Goal: Information Seeking & Learning: Learn about a topic

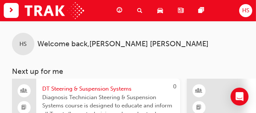
click at [242, 11] on span "HS" at bounding box center [245, 10] width 7 height 9
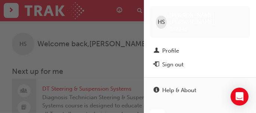
click at [118, 76] on div "button" at bounding box center [72, 56] width 144 height 113
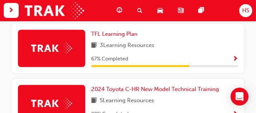
scroll to position [359, 0]
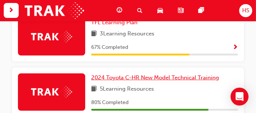
click at [134, 81] on span "2024 Toyota C-HR New Model Technical Training" at bounding box center [155, 77] width 128 height 7
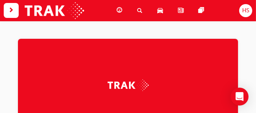
click at [136, 75] on div at bounding box center [128, 85] width 220 height 93
click at [13, 11] on span "next-icon" at bounding box center [12, 10] width 6 height 9
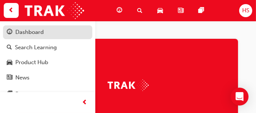
click at [21, 34] on div "Dashboard" at bounding box center [29, 32] width 28 height 9
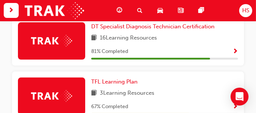
scroll to position [359, 0]
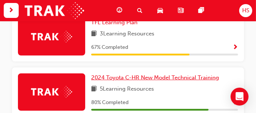
click at [134, 80] on span "2024 Toyota C-HR New Model Technical Training" at bounding box center [155, 77] width 128 height 7
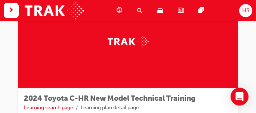
scroll to position [51, 0]
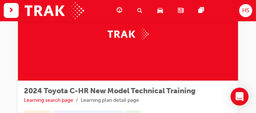
drag, startPoint x: 10, startPoint y: 30, endPoint x: 6, endPoint y: 43, distance: 13.4
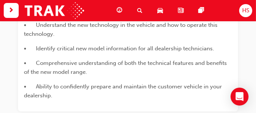
scroll to position [512, 0]
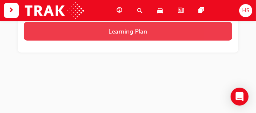
click at [122, 35] on button "Learning Plan" at bounding box center [128, 31] width 208 height 19
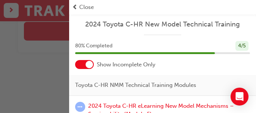
scroll to position [20, 0]
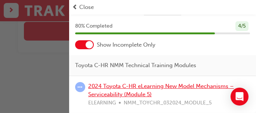
click at [124, 83] on link "2024 Toyota C-HR eLearning New Model Mechanisms – Serviceability (Module 5)" at bounding box center [161, 90] width 146 height 15
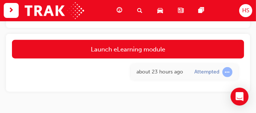
scroll to position [461, 0]
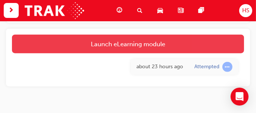
click at [128, 47] on link "Launch eLearning module" at bounding box center [128, 44] width 232 height 19
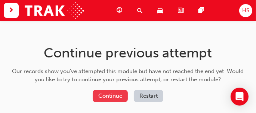
click at [111, 96] on button "Continue" at bounding box center [110, 96] width 35 height 12
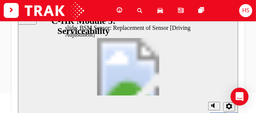
scroll to position [77, 0]
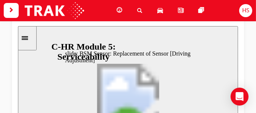
click at [30, 39] on icon "Sidebar Toggle" at bounding box center [26, 37] width 11 height 4
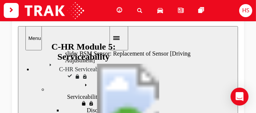
click at [138, 82] on button "Close" at bounding box center [128, 86] width 220 height 120
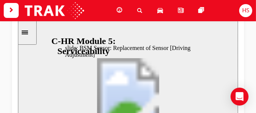
scroll to position [83, 0]
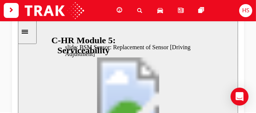
drag, startPoint x: 153, startPoint y: 86, endPoint x: 154, endPoint y: 35, distance: 50.9
drag, startPoint x: 154, startPoint y: 68, endPoint x: 153, endPoint y: 92, distance: 23.6
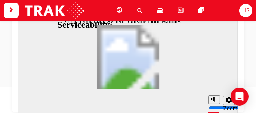
click at [119, 98] on section "Playback Speed 2 1.75" at bounding box center [128, 101] width 220 height 24
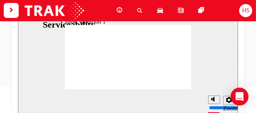
radio input "true"
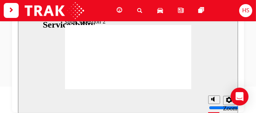
radio input "true"
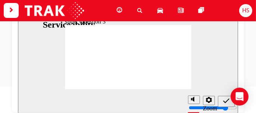
radio input "true"
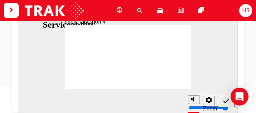
radio input "true"
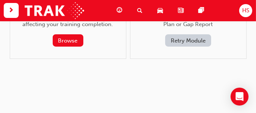
scroll to position [70, 0]
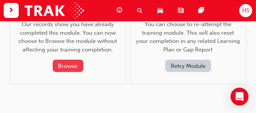
click at [71, 67] on button "Browse" at bounding box center [68, 66] width 31 height 12
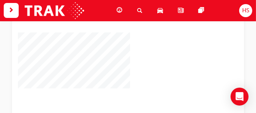
scroll to position [0, 0]
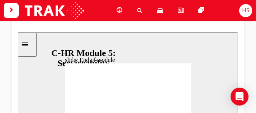
scroll to position [109, 0]
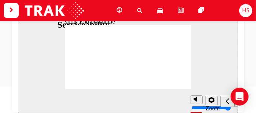
click at [247, 13] on span "HS" at bounding box center [245, 10] width 7 height 9
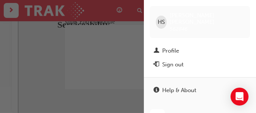
drag, startPoint x: 208, startPoint y: 34, endPoint x: 144, endPoint y: 33, distance: 64.0
click at [208, 34] on div "HS Herro Salim 562846 Profile Sign out" at bounding box center [200, 38] width 112 height 77
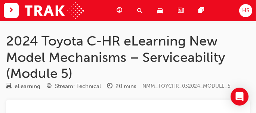
click at [121, 10] on span "guage-icon" at bounding box center [120, 10] width 6 height 9
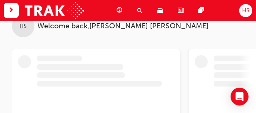
scroll to position [77, 0]
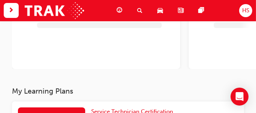
click at [140, 9] on span "search-icon" at bounding box center [139, 10] width 5 height 9
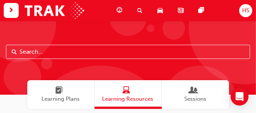
click at [160, 10] on span "car-icon" at bounding box center [160, 10] width 6 height 9
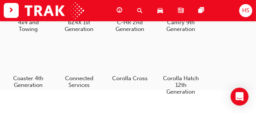
scroll to position [25, 0]
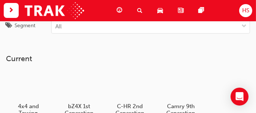
click at [180, 9] on span "news-icon" at bounding box center [181, 10] width 6 height 9
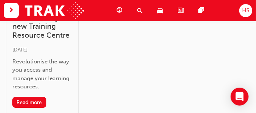
scroll to position [77, 0]
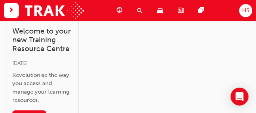
click at [202, 9] on span "pages-icon" at bounding box center [202, 10] width 6 height 9
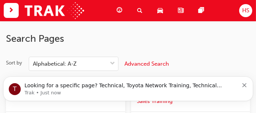
click at [246, 9] on span "HS" at bounding box center [245, 10] width 7 height 9
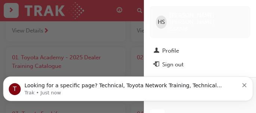
scroll to position [102, 0]
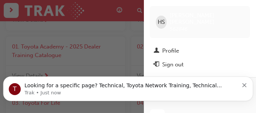
click at [248, 82] on button "Dismiss notification" at bounding box center [244, 85] width 5 height 6
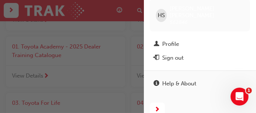
scroll to position [10, 0]
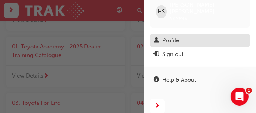
click at [198, 36] on div "Profile" at bounding box center [200, 40] width 93 height 9
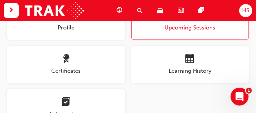
scroll to position [35, 0]
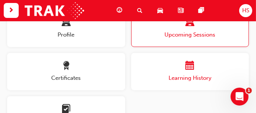
click at [178, 71] on div "button" at bounding box center [190, 67] width 118 height 12
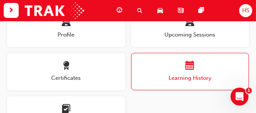
click at [191, 67] on span "calendar-icon" at bounding box center [189, 66] width 9 height 10
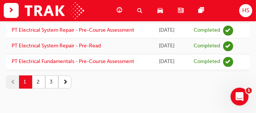
scroll to position [1225, 0]
click at [39, 84] on button "2" at bounding box center [38, 82] width 13 height 13
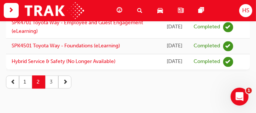
click at [54, 85] on button "3" at bounding box center [51, 82] width 13 height 13
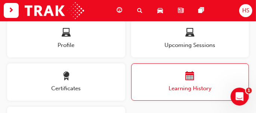
scroll to position [24, 0]
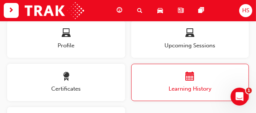
click at [22, 13] on button "button" at bounding box center [14, 10] width 21 height 15
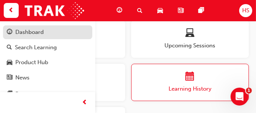
click at [26, 35] on div "Dashboard" at bounding box center [29, 32] width 28 height 9
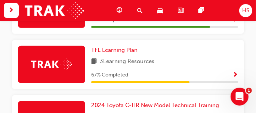
scroll to position [306, 0]
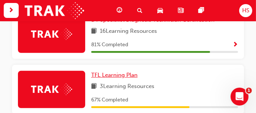
click at [123, 77] on span "TFL Learning Plan" at bounding box center [114, 75] width 46 height 7
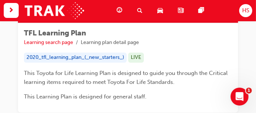
scroll to position [160, 0]
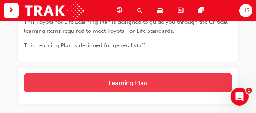
click at [129, 85] on button "Learning Plan" at bounding box center [128, 83] width 208 height 19
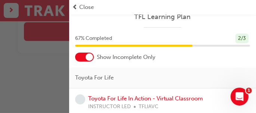
scroll to position [11, 0]
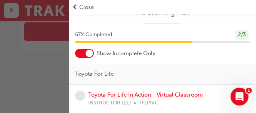
click at [142, 95] on link "Toyota For Life In Action - Virtual Classroom" at bounding box center [145, 95] width 115 height 7
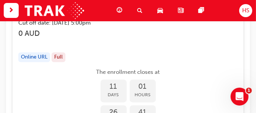
scroll to position [2806, 0]
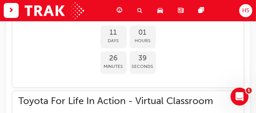
click at [203, 10] on span "pages-icon" at bounding box center [202, 10] width 6 height 9
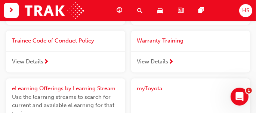
scroll to position [1445, 0]
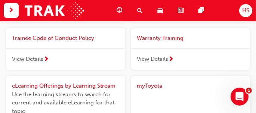
click at [173, 59] on span "next-icon" at bounding box center [172, 59] width 6 height 7
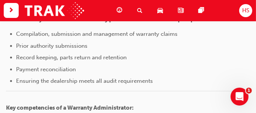
scroll to position [307, 0]
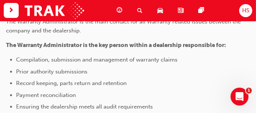
click at [10, 14] on span "next-icon" at bounding box center [12, 10] width 6 height 9
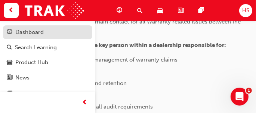
click at [18, 32] on div "Dashboard" at bounding box center [29, 32] width 28 height 9
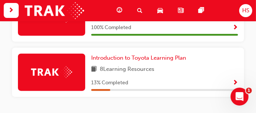
scroll to position [491, 0]
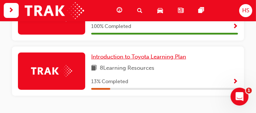
click at [156, 60] on span "Introduction to Toyota Learning Plan" at bounding box center [138, 56] width 95 height 7
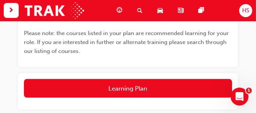
scroll to position [202, 0]
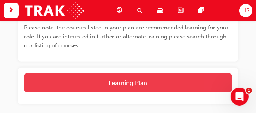
click at [129, 83] on button "Learning Plan" at bounding box center [128, 83] width 208 height 19
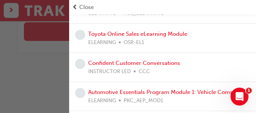
scroll to position [168, 0]
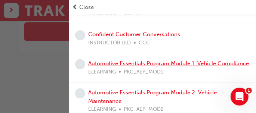
click at [157, 63] on link "Automotive Essentials Program Module 1: Vehicle Compliance" at bounding box center [168, 63] width 161 height 7
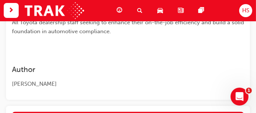
scroll to position [407, 0]
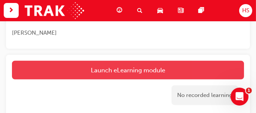
click at [135, 73] on link "Launch eLearning module" at bounding box center [128, 70] width 232 height 19
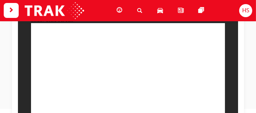
scroll to position [75, 0]
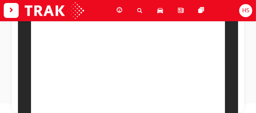
drag, startPoint x: 230, startPoint y: 59, endPoint x: 257, endPoint y: 80, distance: 33.9
click at [238, 69] on html "slide: Title screen Oval 1 Automotive Essentials Program eLearning Module 1 Veh…" at bounding box center [128, 62] width 220 height 103
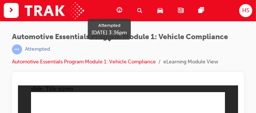
click at [96, 47] on div "Attempted" at bounding box center [120, 50] width 216 height 10
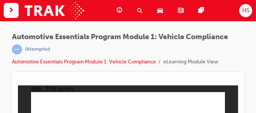
drag, startPoint x: 96, startPoint y: 47, endPoint x: 73, endPoint y: 79, distance: 39.6
click at [73, 79] on div "Automotive Essentials Program Module 1: Vehicle Compliance | Attempted Automoti…" at bounding box center [128, 90] width 232 height 115
click at [202, 9] on span "pages-icon" at bounding box center [202, 10] width 6 height 9
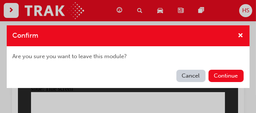
click at [198, 71] on button "Cancel" at bounding box center [191, 76] width 29 height 12
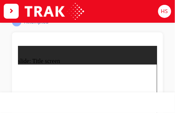
scroll to position [65, 0]
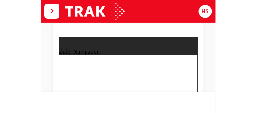
scroll to position [35, 0]
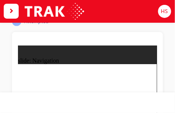
click at [165, 12] on span "HS" at bounding box center [164, 11] width 7 height 8
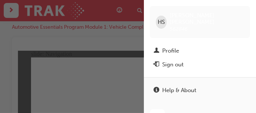
click at [103, 42] on div "button" at bounding box center [72, 56] width 144 height 113
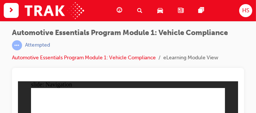
scroll to position [0, 0]
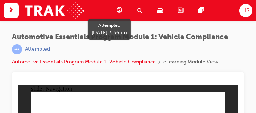
click at [142, 50] on div "Attempted" at bounding box center [120, 50] width 216 height 10
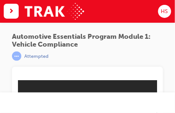
drag, startPoint x: 7, startPoint y: 68, endPoint x: 131, endPoint y: 48, distance: 125.4
click at [131, 48] on div "Automotive Essentials Program Module 1: Vehicle Compliance | Attempted Automoti…" at bounding box center [87, 88] width 175 height 134
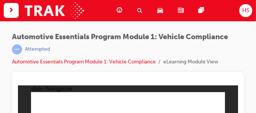
click at [245, 12] on span "HS" at bounding box center [245, 10] width 7 height 9
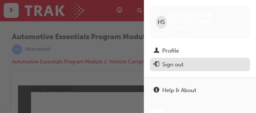
click at [181, 61] on div "Sign out" at bounding box center [172, 65] width 21 height 9
